Goal: Find specific page/section: Find specific page/section

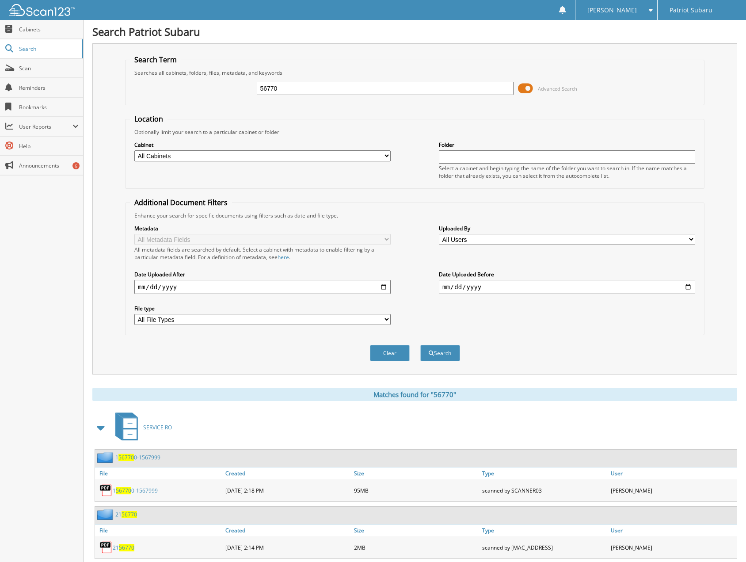
drag, startPoint x: 329, startPoint y: 91, endPoint x: 216, endPoint y: 88, distance: 113.2
click at [217, 88] on div "56770 Advanced Search" at bounding box center [415, 88] width 570 height 24
type input "11258"
click at [420, 345] on button "Search" at bounding box center [440, 353] width 40 height 16
drag, startPoint x: 284, startPoint y: 93, endPoint x: 265, endPoint y: 98, distance: 20.0
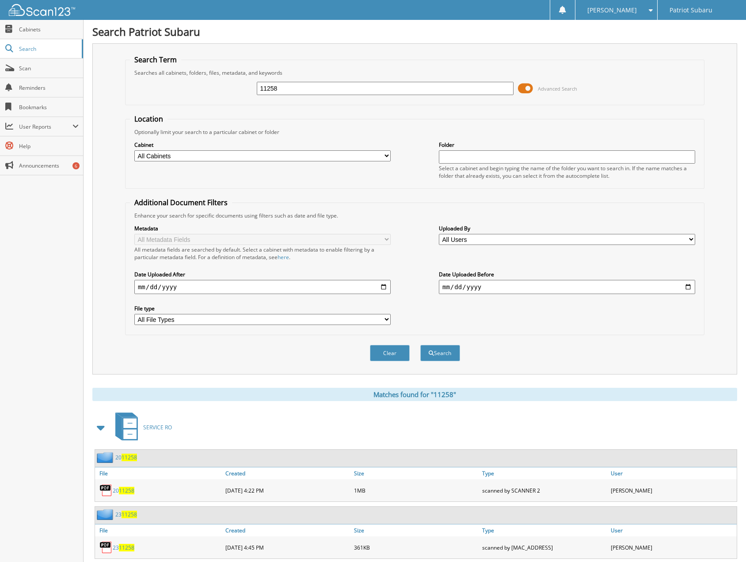
click at [265, 98] on div "11258 Advanced Search" at bounding box center [415, 88] width 570 height 24
click at [309, 78] on div "11258 Advanced Search" at bounding box center [415, 88] width 570 height 24
click at [437, 352] on button "Search" at bounding box center [440, 353] width 40 height 16
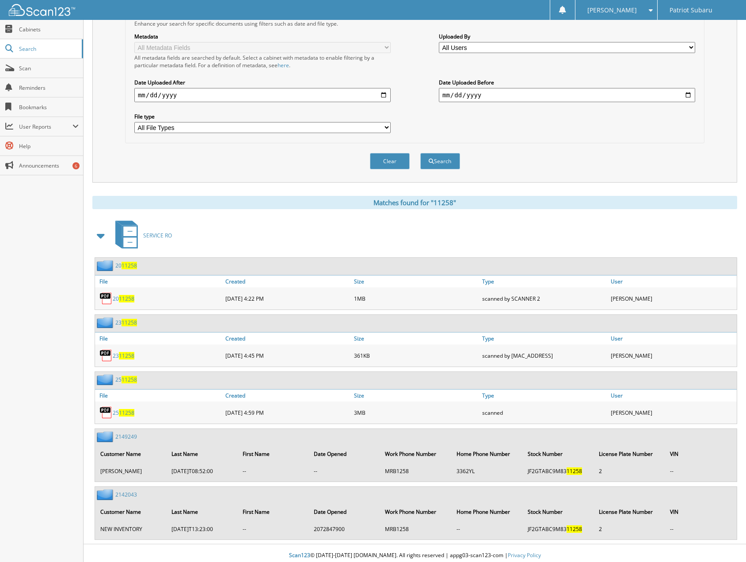
scroll to position [197, 0]
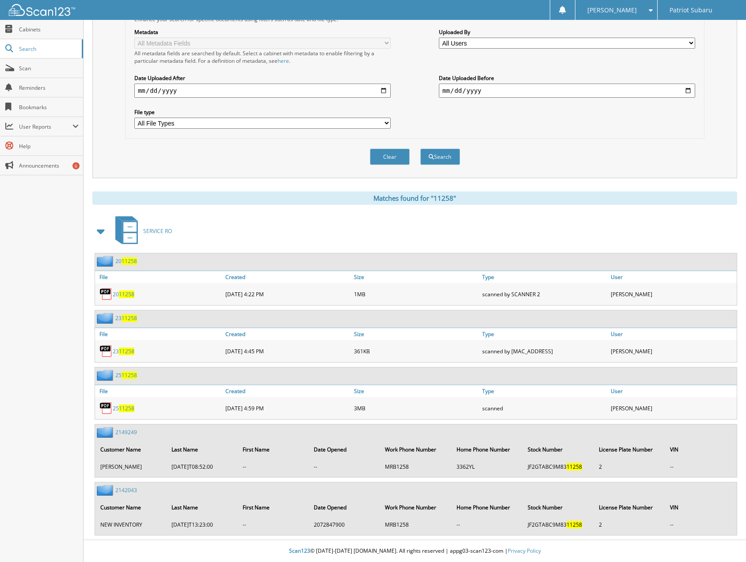
click at [126, 407] on span "11258" at bounding box center [126, 408] width 15 height 8
